Goal: Task Accomplishment & Management: Manage account settings

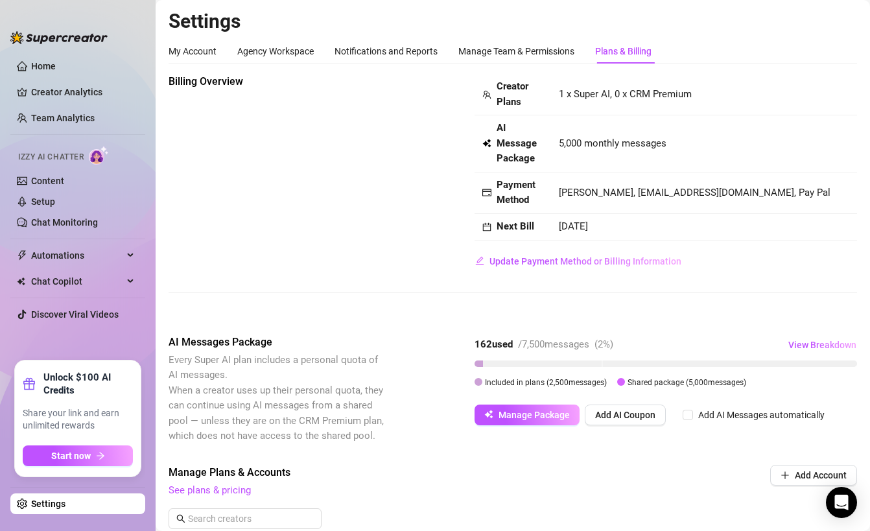
scroll to position [40, 0]
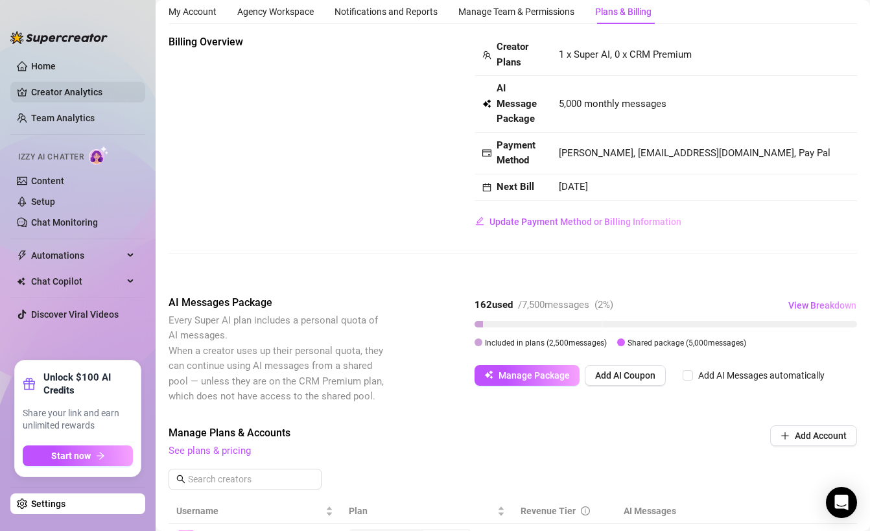
click at [66, 91] on link "Creator Analytics" at bounding box center [83, 92] width 104 height 21
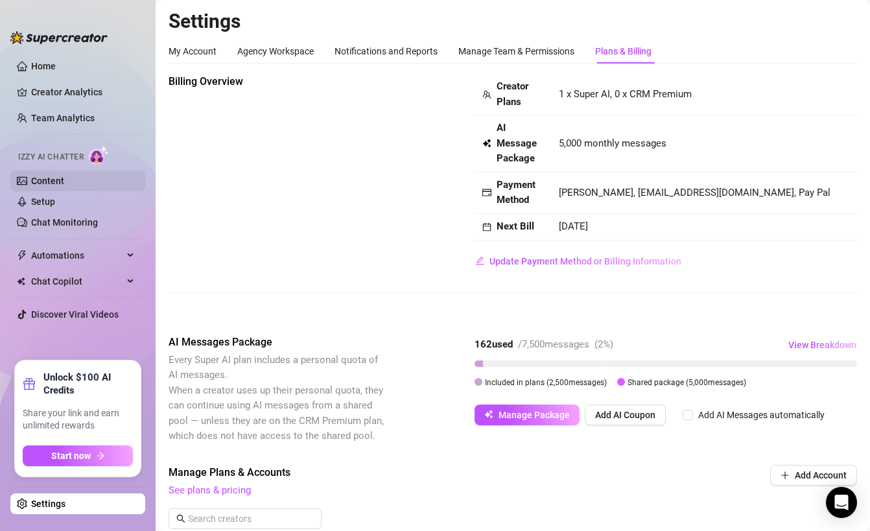
click at [64, 181] on link "Content" at bounding box center [47, 181] width 33 height 10
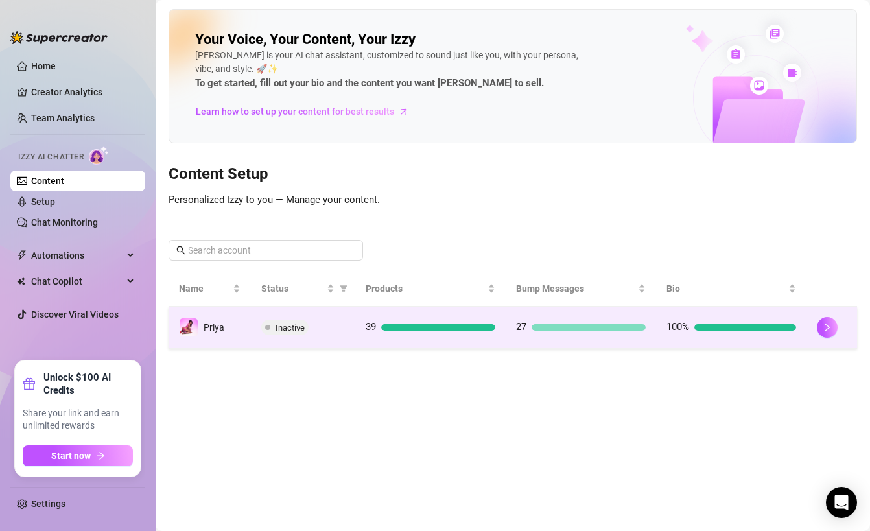
click at [401, 319] on td "39" at bounding box center [430, 328] width 150 height 42
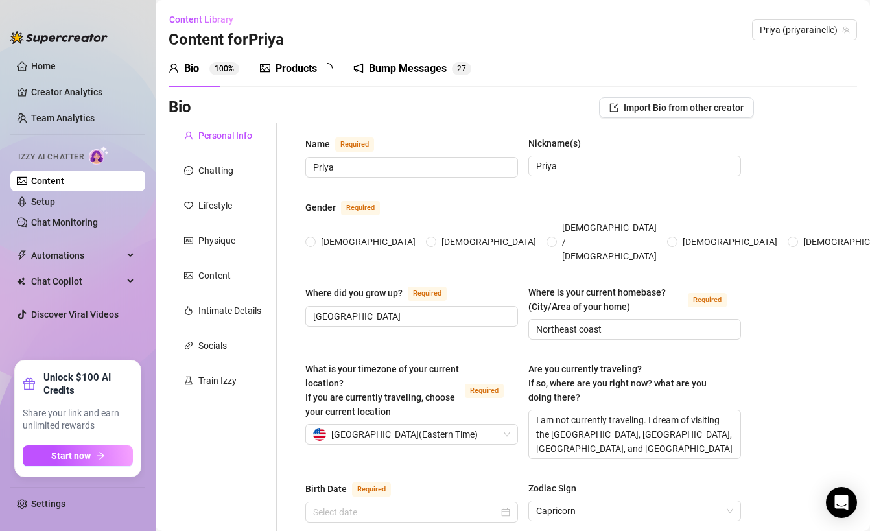
click at [301, 75] on div "Products" at bounding box center [297, 69] width 42 height 16
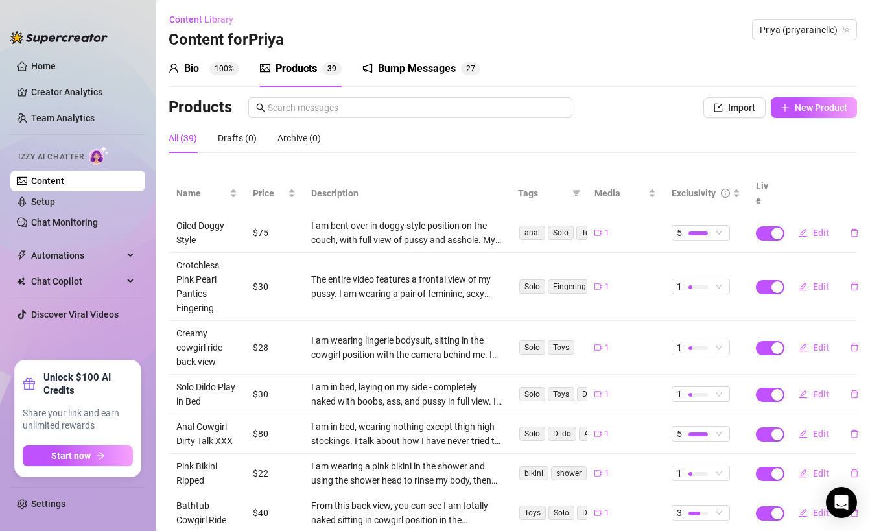
scroll to position [210, 0]
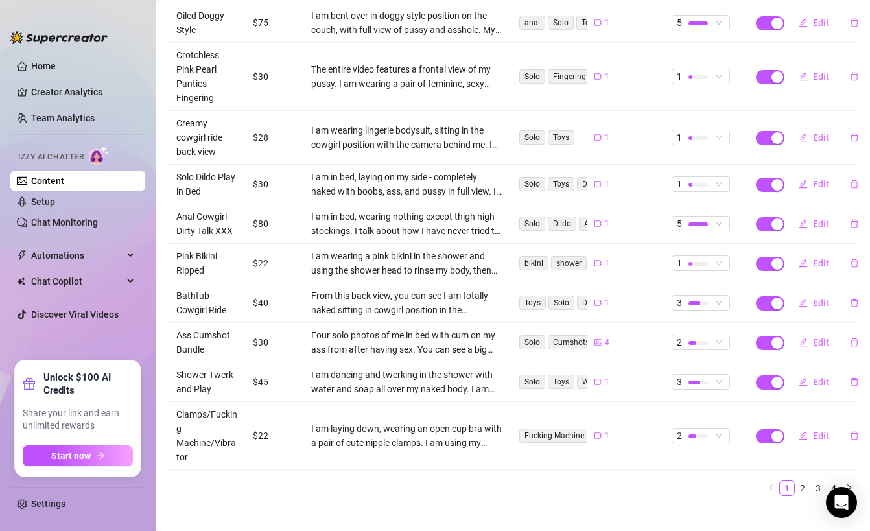
click at [806, 484] on div "Name Price Description Tags Media Exclusivity Live Oiled Doggy Style $75 I am b…" at bounding box center [513, 235] width 689 height 543
click at [806, 481] on link "2" at bounding box center [803, 488] width 14 height 14
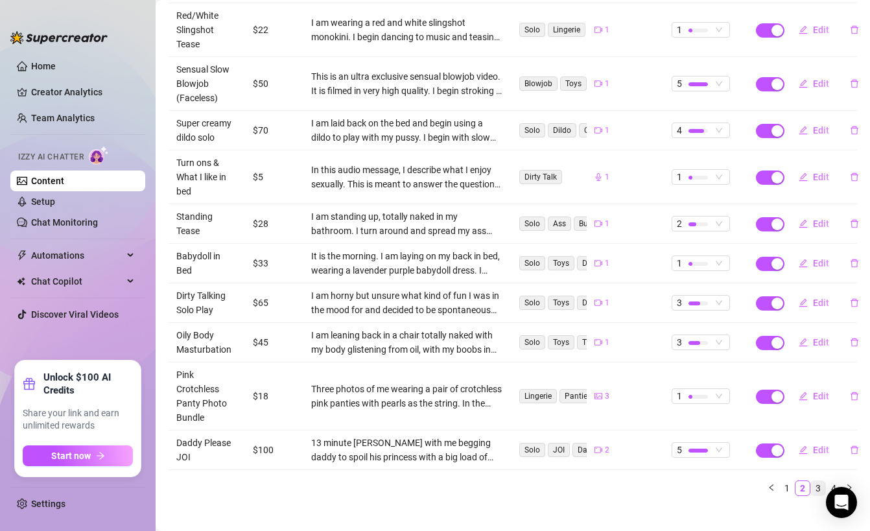
click at [822, 481] on link "3" at bounding box center [818, 488] width 14 height 14
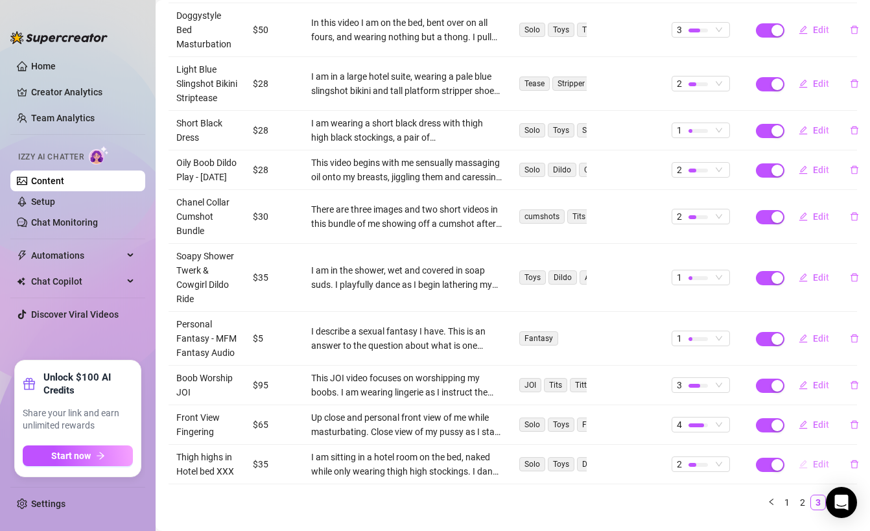
click at [837, 473] on button "Edit" at bounding box center [814, 464] width 51 height 21
type textarea "My dirty secret you ask...? 😈 I got in bed wearing nothing but stockings and my…"
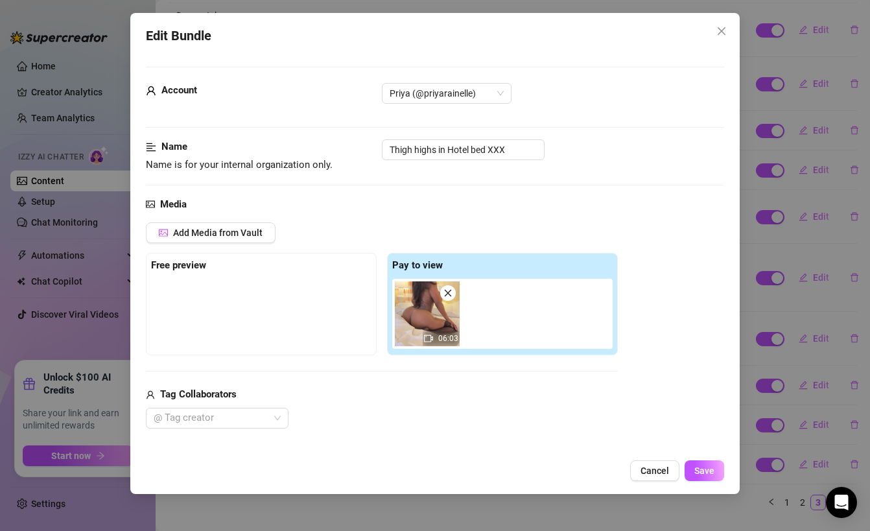
click at [655, 466] on span "Cancel" at bounding box center [655, 471] width 29 height 10
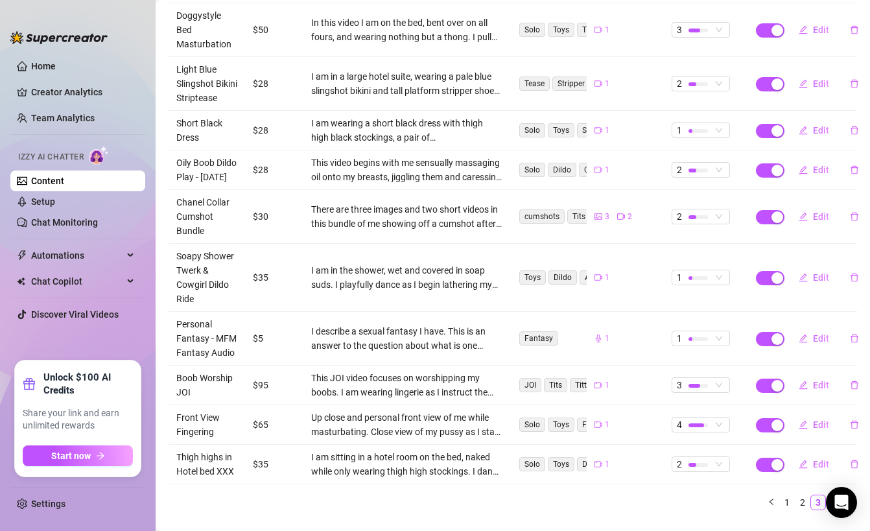
click at [43, 134] on ul "Home Creator Analytics Team Analytics Izzy AI Chatter Content Setup Chat Monito…" at bounding box center [77, 203] width 135 height 305
click at [43, 129] on ul "Home Creator Analytics Team Analytics Izzy AI Chatter Content Setup Chat Monito…" at bounding box center [77, 203] width 135 height 305
click at [47, 117] on link "Team Analytics" at bounding box center [63, 118] width 64 height 10
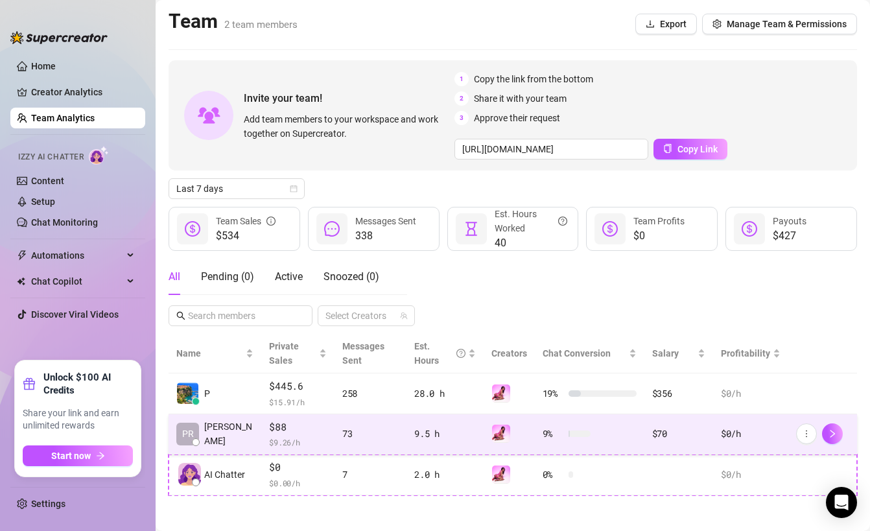
click at [387, 423] on td "73" at bounding box center [371, 434] width 72 height 41
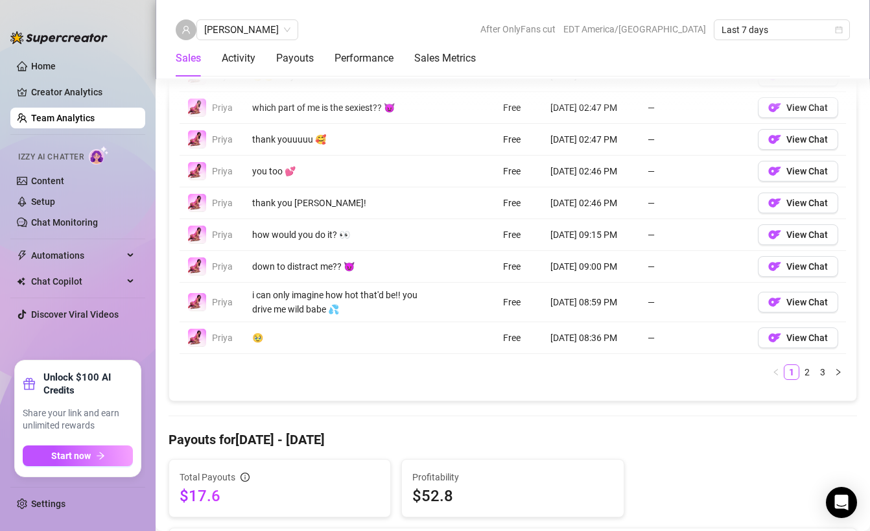
scroll to position [1080, 0]
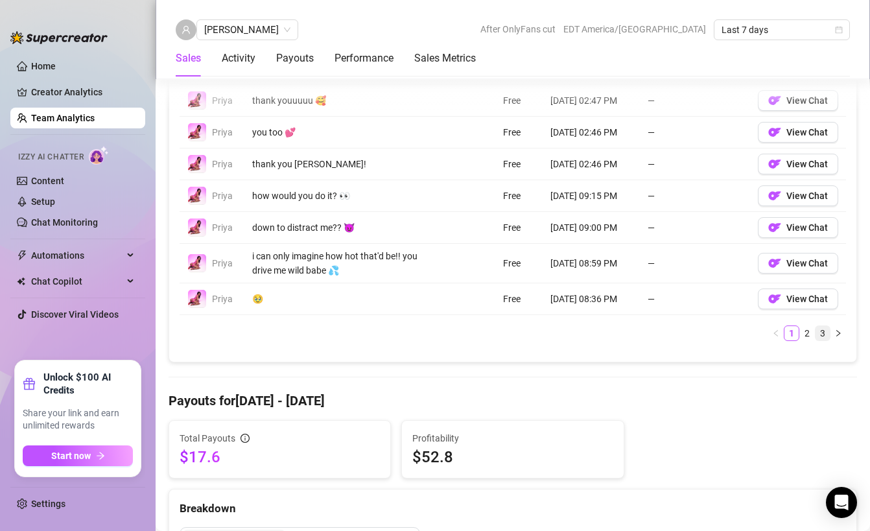
click at [824, 336] on link "3" at bounding box center [823, 333] width 14 height 14
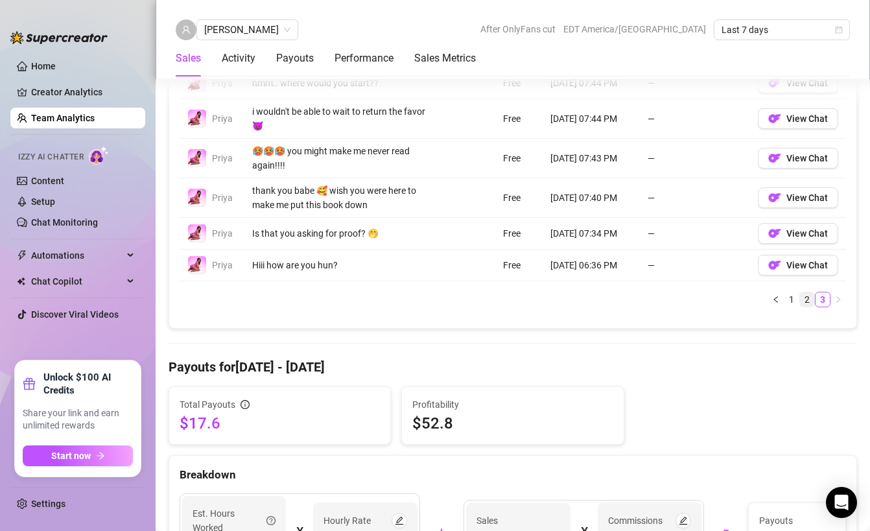
click at [810, 292] on link "2" at bounding box center [807, 299] width 14 height 14
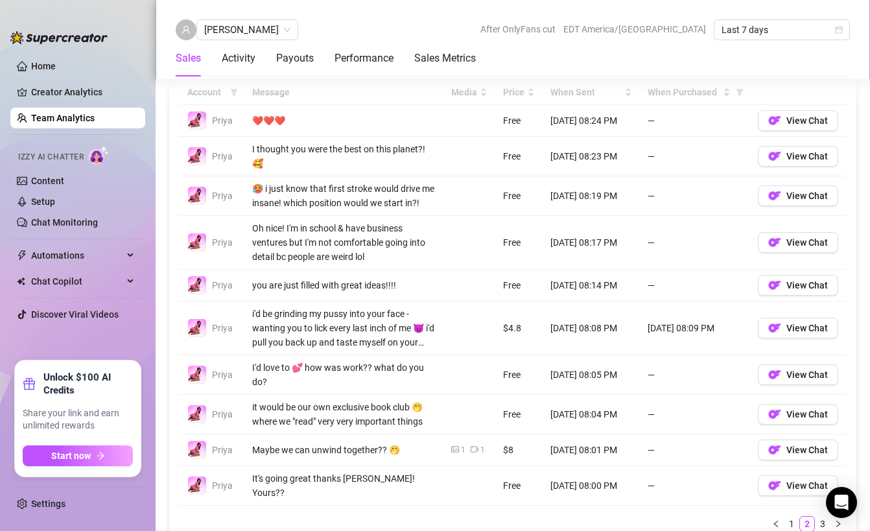
scroll to position [955, 0]
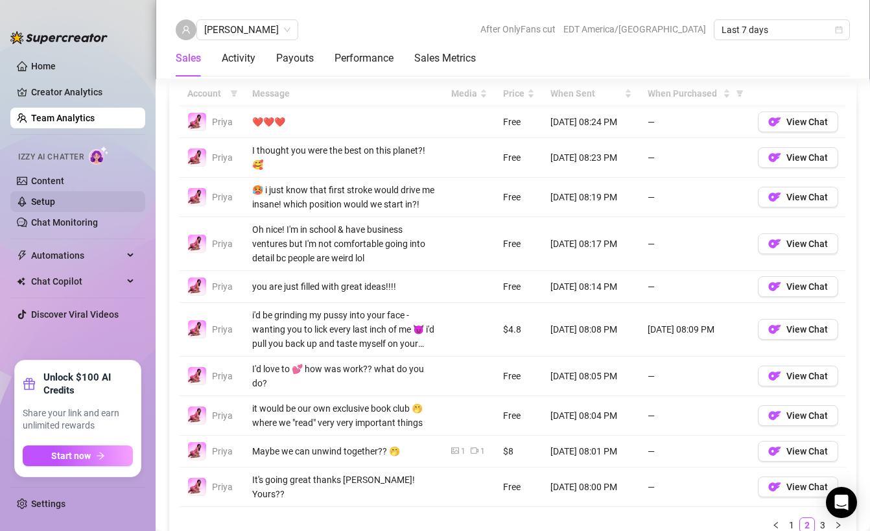
click at [55, 199] on link "Setup" at bounding box center [43, 202] width 24 height 10
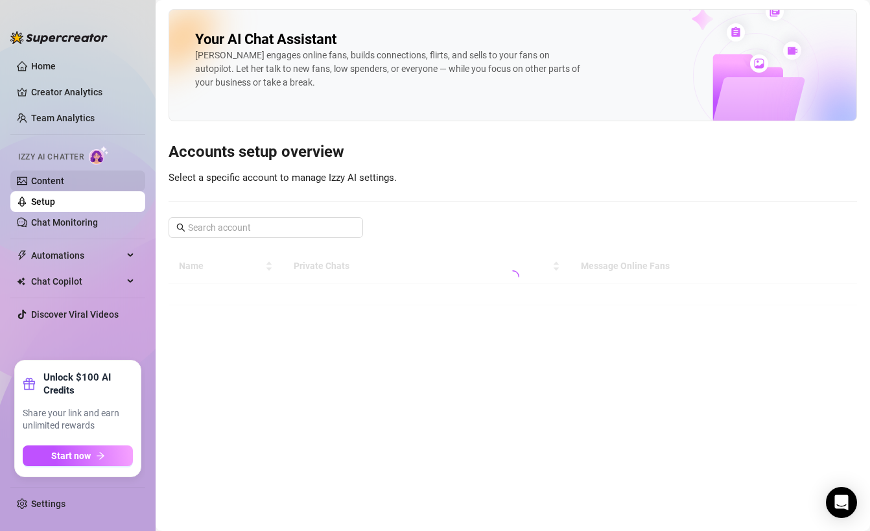
click at [64, 181] on link "Content" at bounding box center [47, 181] width 33 height 10
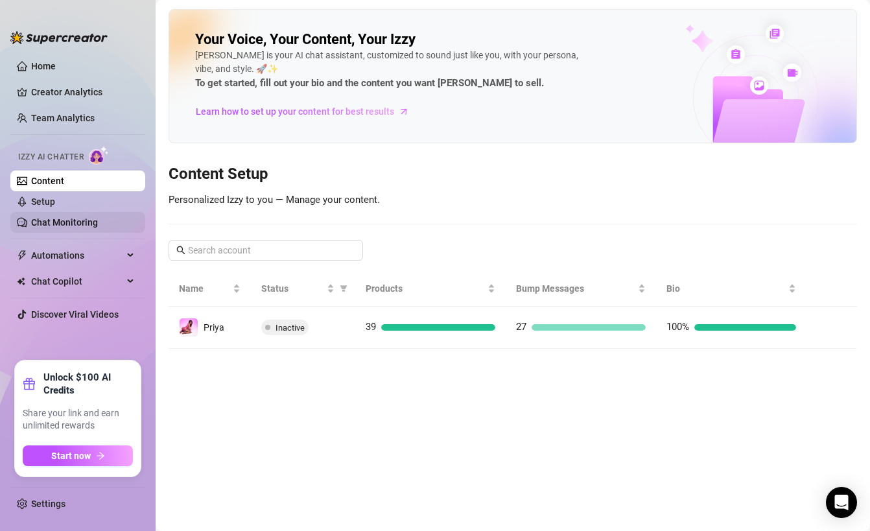
click at [86, 219] on link "Chat Monitoring" at bounding box center [64, 222] width 67 height 10
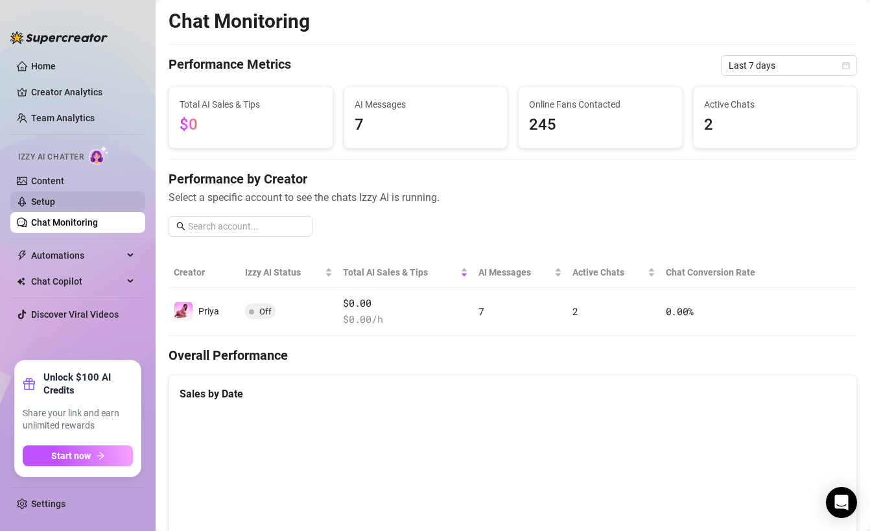
click at [55, 200] on link "Setup" at bounding box center [43, 202] width 24 height 10
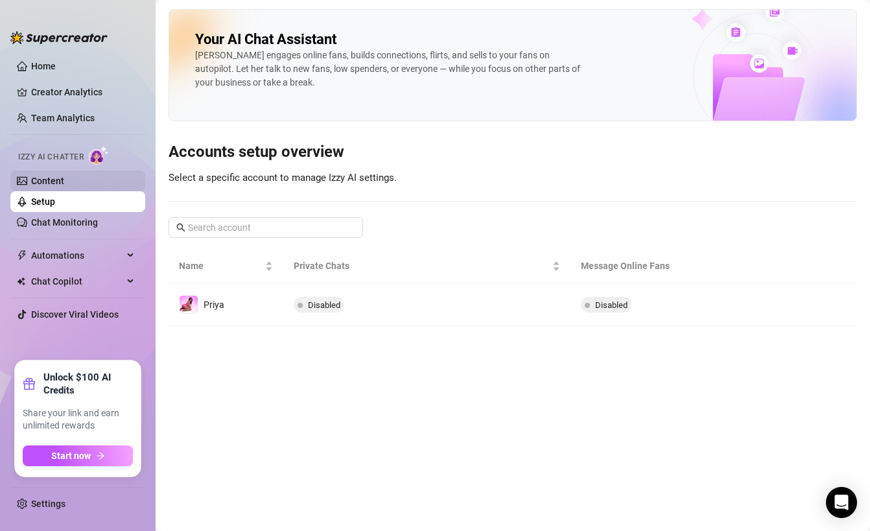
click at [64, 182] on link "Content" at bounding box center [47, 181] width 33 height 10
